Goal: Transaction & Acquisition: Purchase product/service

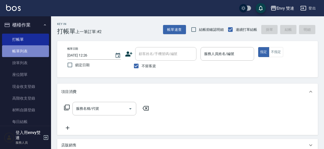
click at [32, 46] on link "帳單列表" at bounding box center [25, 51] width 47 height 12
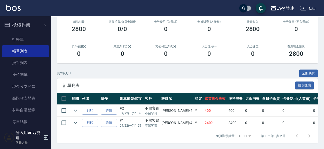
scroll to position [68, 0]
click at [112, 119] on link "詳情" at bounding box center [109, 123] width 16 height 8
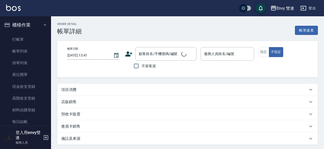
type input "[DATE] 11:55"
checkbox input "true"
type input "[PERSON_NAME]-4"
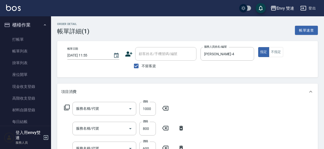
type input "日本結構二段式(503)"
type input "染髮(401)"
type input "補燙(301)"
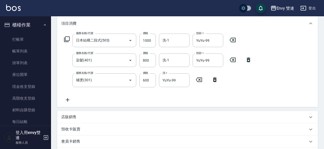
scroll to position [87, 0]
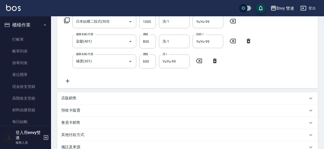
click at [93, 131] on div "其他付款方式" at bounding box center [187, 135] width 260 height 12
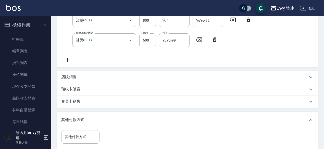
scroll to position [108, 0]
click at [112, 72] on div "店販銷售" at bounding box center [187, 77] width 260 height 12
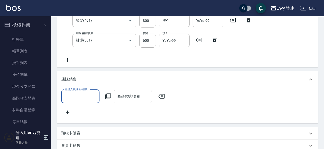
scroll to position [0, 0]
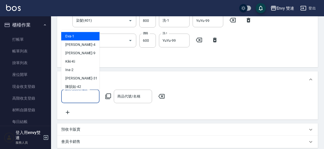
click at [81, 93] on input "服務人員姓名/編號" at bounding box center [80, 96] width 34 height 9
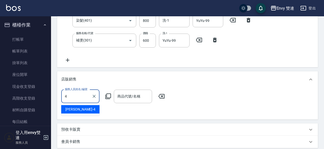
type input "[PERSON_NAME]-4"
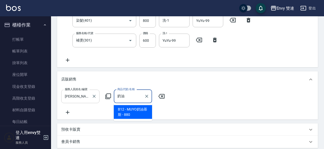
type input "MUYO奶油慕斯"
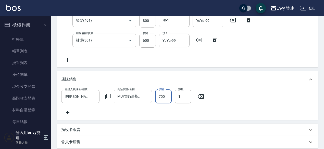
scroll to position [228, 0]
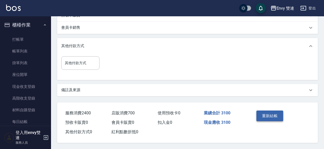
type input "700"
click at [257, 111] on button "重新結帳" at bounding box center [269, 116] width 27 height 11
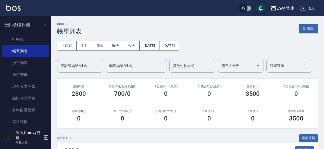
click at [280, 113] on div "營業現金應收 3500" at bounding box center [295, 115] width 43 height 25
click at [270, 116] on div "入金儲值 0" at bounding box center [252, 115] width 43 height 25
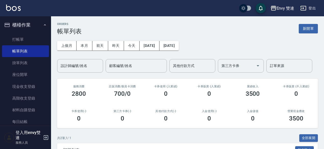
click at [270, 116] on div "入金儲值 0" at bounding box center [252, 115] width 43 height 25
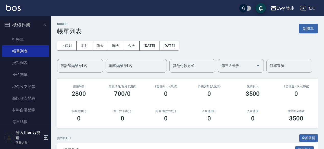
click at [270, 116] on div "入金儲值 0" at bounding box center [252, 115] width 43 height 25
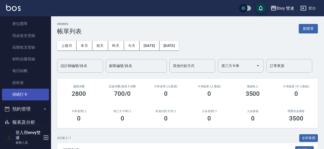
scroll to position [70, 0]
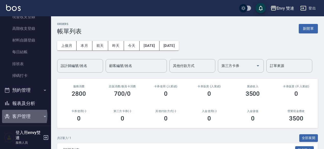
click at [15, 116] on button "客戶管理" at bounding box center [25, 116] width 47 height 13
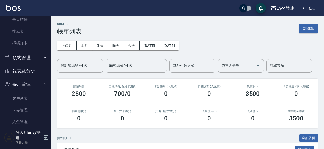
scroll to position [103, 0]
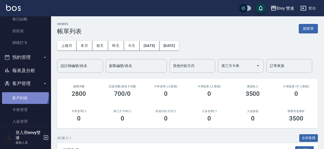
click at [21, 94] on link "客戶列表" at bounding box center [25, 98] width 47 height 12
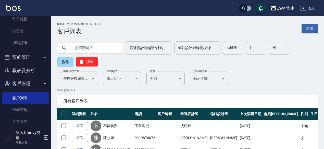
click at [91, 50] on input "text" at bounding box center [95, 48] width 48 height 14
type input "0956930111"
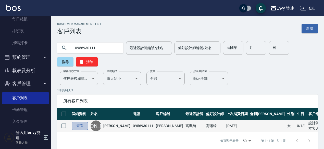
click at [79, 124] on link "查看" at bounding box center [80, 126] width 16 height 8
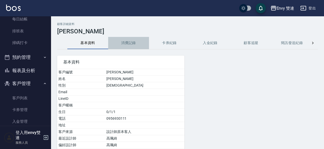
click at [128, 40] on button "消費記錄" at bounding box center [128, 43] width 41 height 12
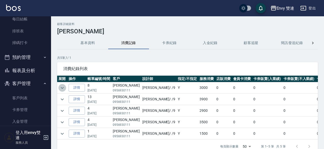
click at [60, 85] on icon "expand row" at bounding box center [62, 88] width 6 height 6
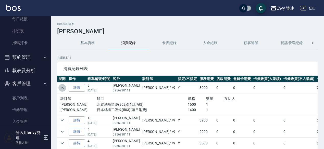
click at [60, 85] on icon "expand row" at bounding box center [62, 88] width 6 height 6
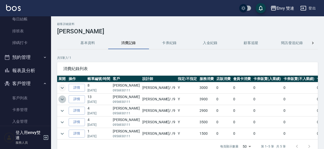
click at [61, 96] on icon "expand row" at bounding box center [62, 99] width 6 height 6
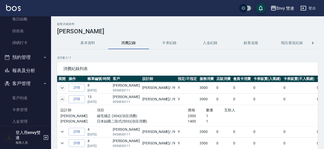
click at [61, 96] on icon "expand row" at bounding box center [62, 99] width 6 height 6
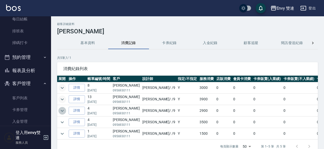
click at [62, 108] on icon "expand row" at bounding box center [62, 111] width 6 height 6
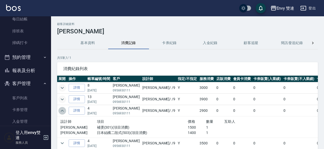
click at [62, 108] on icon "expand row" at bounding box center [62, 111] width 6 height 6
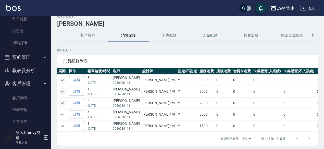
scroll to position [10, 0]
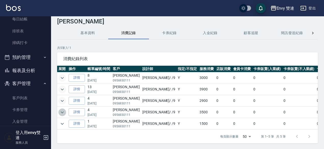
click at [61, 111] on icon "expand row" at bounding box center [62, 112] width 6 height 6
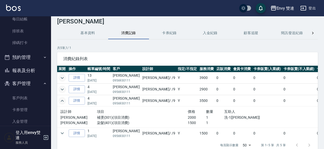
scroll to position [12, 0]
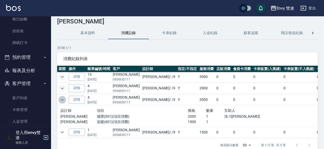
click at [61, 102] on button "expand row" at bounding box center [62, 100] width 8 height 8
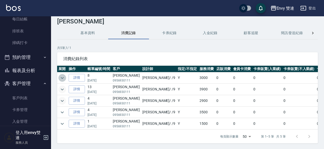
click at [62, 78] on icon "expand row" at bounding box center [62, 78] width 3 height 2
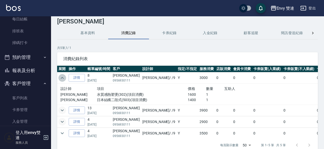
click at [62, 78] on icon "expand row" at bounding box center [62, 78] width 6 height 6
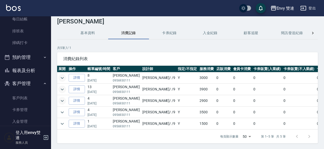
click at [60, 108] on td at bounding box center [62, 112] width 10 height 11
click at [62, 111] on icon "expand row" at bounding box center [62, 112] width 3 height 2
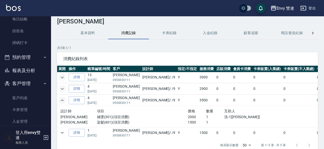
scroll to position [15, 0]
click at [61, 85] on icon "expand row" at bounding box center [62, 88] width 6 height 6
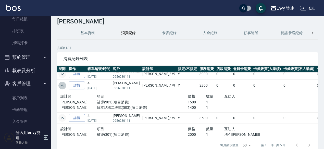
click at [61, 83] on icon "expand row" at bounding box center [62, 86] width 6 height 6
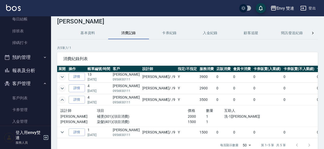
scroll to position [0, 0]
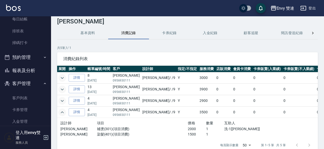
click at [60, 81] on td at bounding box center [62, 77] width 10 height 11
click at [61, 77] on icon "expand row" at bounding box center [62, 78] width 3 height 2
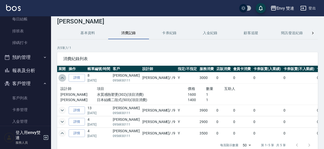
click at [61, 77] on icon "expand row" at bounding box center [62, 78] width 6 height 6
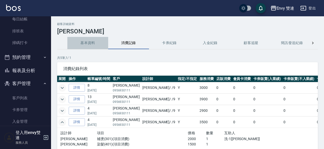
click at [91, 44] on button "基本資料" at bounding box center [87, 43] width 41 height 12
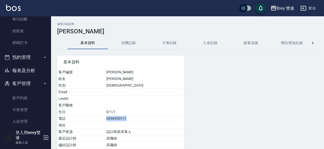
drag, startPoint x: 118, startPoint y: 117, endPoint x: 141, endPoint y: 118, distance: 23.5
click at [141, 118] on td "0956930111" at bounding box center [144, 118] width 79 height 7
copy td "0956930111"
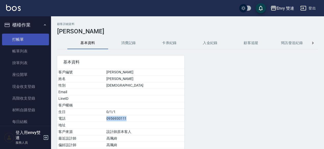
click at [28, 41] on link "打帳單" at bounding box center [25, 40] width 47 height 12
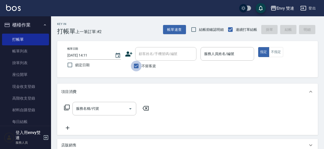
click at [137, 68] on input "不留客資" at bounding box center [136, 66] width 11 height 11
checkbox input "false"
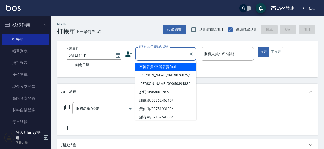
click at [152, 56] on input "顧客姓名/手機號碼/編號" at bounding box center [161, 53] width 49 height 9
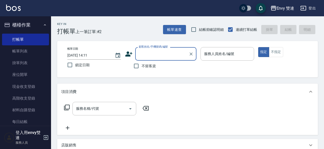
paste input "0956930111"
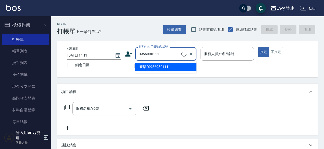
type input "[PERSON_NAME]/0956930111/[PERSON_NAME]"
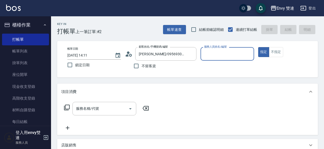
type input "Zoe-9"
click at [258, 47] on button "指定" at bounding box center [263, 52] width 11 height 10
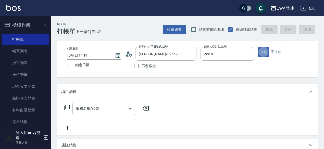
type button "true"
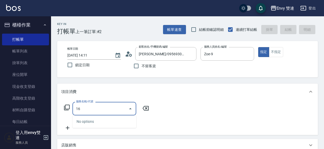
type input "1"
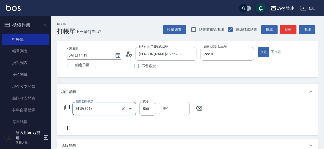
type input "補燙(301)"
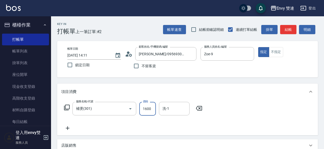
type input "1600"
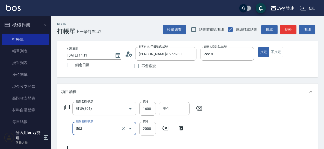
type input "日本結構二段式(503)"
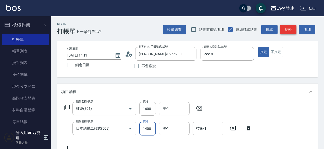
type input "1400"
click at [288, 30] on button "結帳" at bounding box center [288, 29] width 16 height 9
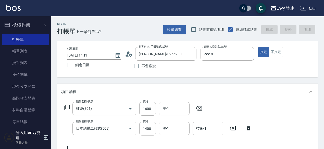
type input "[DATE] 14:12"
